Goal: Find specific page/section: Find specific page/section

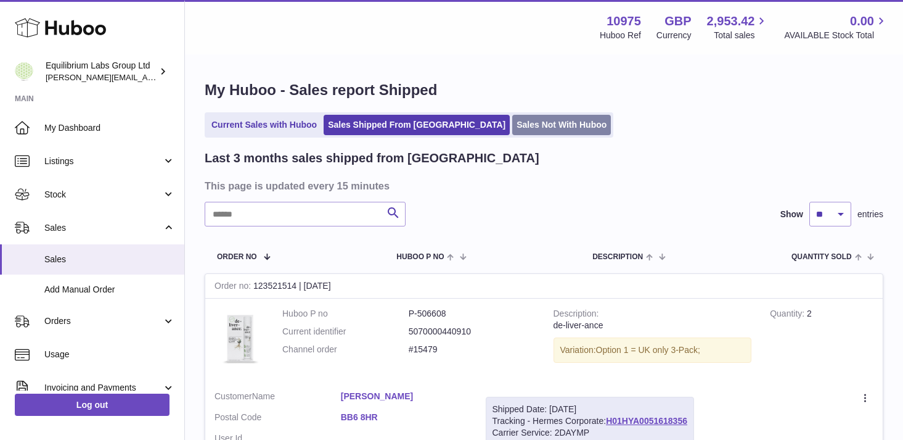
click at [512, 134] on link "Sales Not With Huboo" at bounding box center [561, 125] width 99 height 20
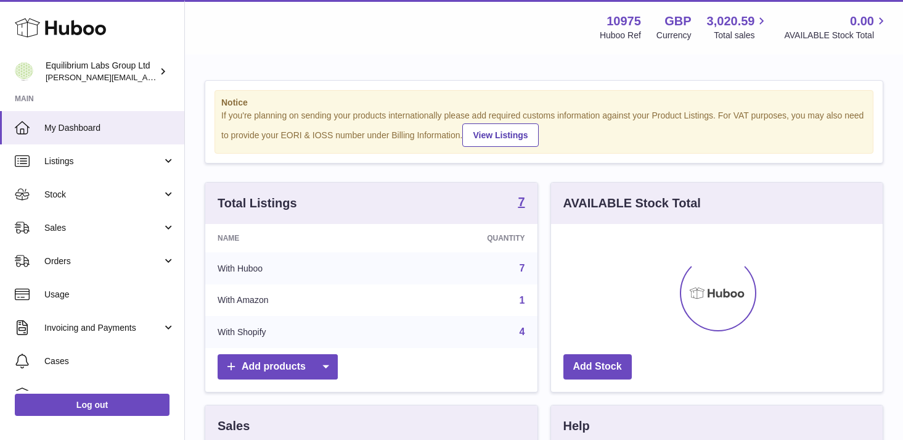
scroll to position [192, 332]
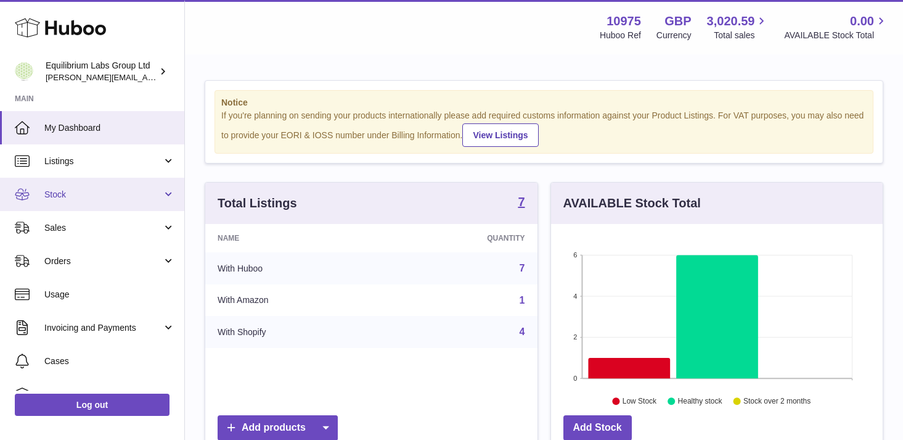
click at [126, 189] on span "Stock" at bounding box center [103, 195] width 118 height 12
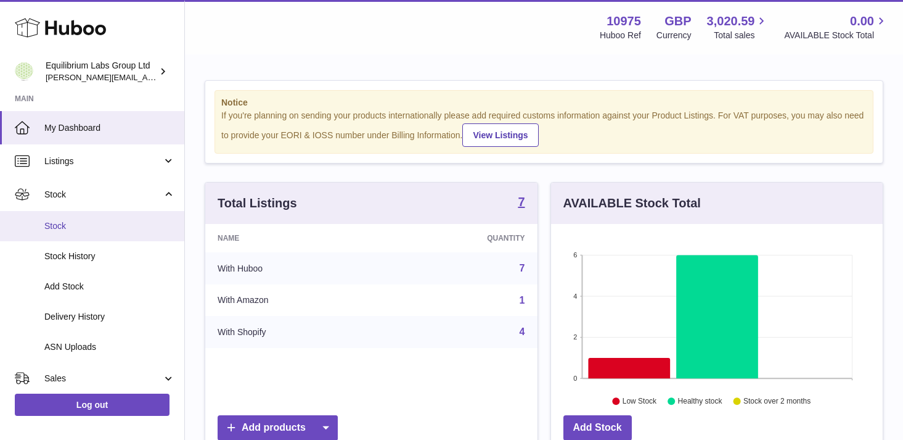
click at [110, 229] on span "Stock" at bounding box center [109, 226] width 131 height 12
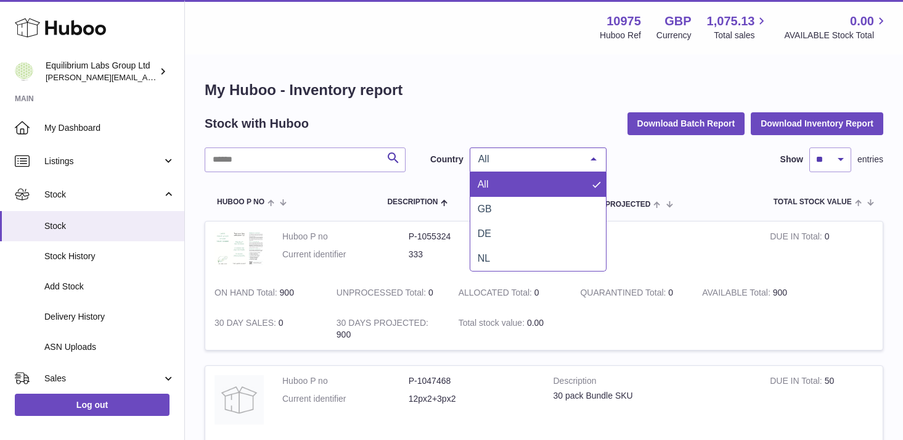
click at [504, 162] on span "All" at bounding box center [528, 159] width 106 height 12
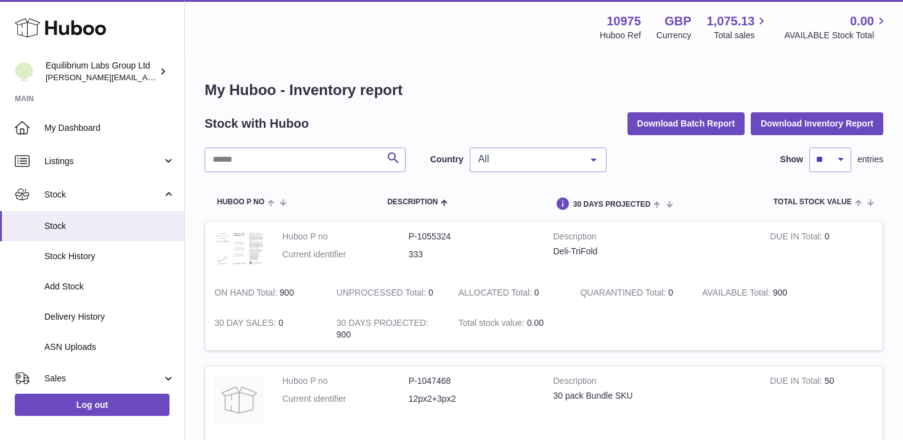
click at [490, 126] on div "Stock with Huboo Download Batch Report Download Inventory Report" at bounding box center [544, 123] width 679 height 22
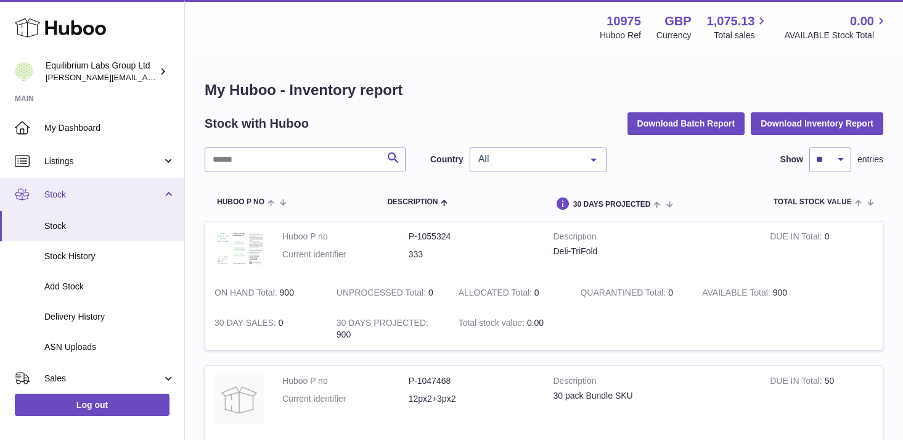
click at [154, 193] on span "Stock" at bounding box center [103, 195] width 118 height 12
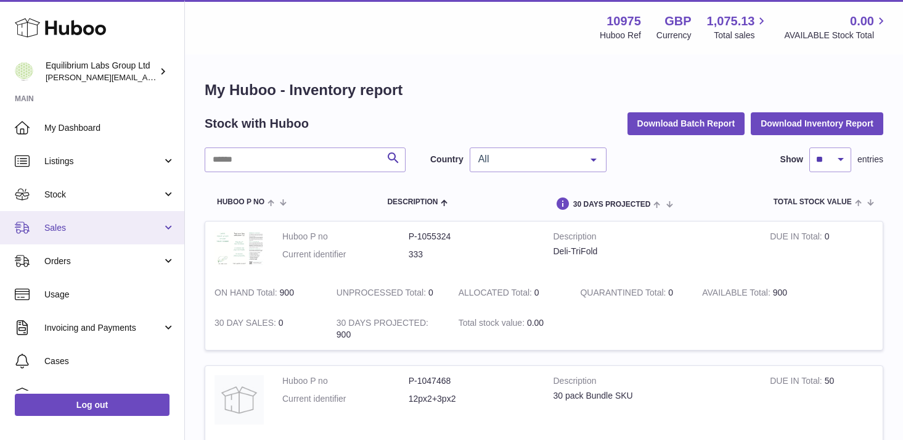
click at [148, 233] on span "Sales" at bounding box center [103, 228] width 118 height 12
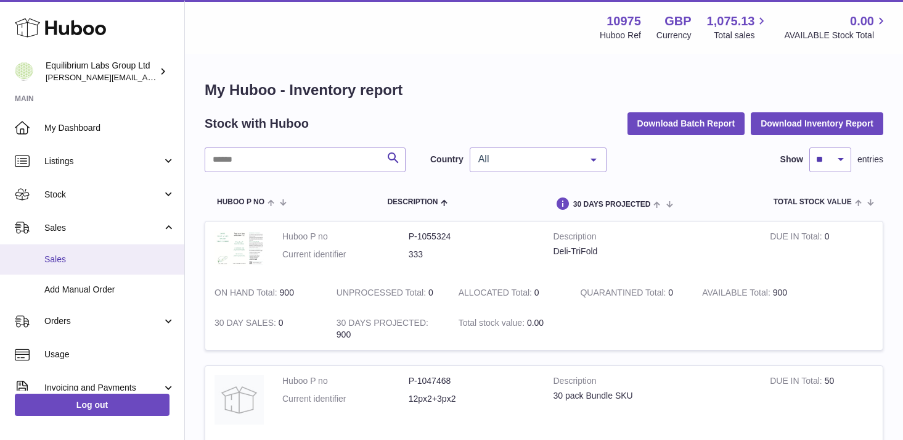
click at [120, 260] on span "Sales" at bounding box center [109, 259] width 131 height 12
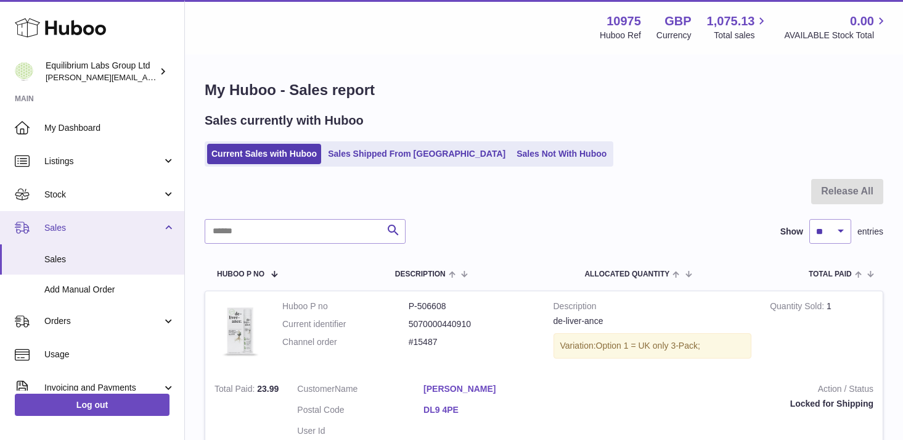
click at [148, 225] on span "Sales" at bounding box center [103, 228] width 118 height 12
